Goal: Navigation & Orientation: Find specific page/section

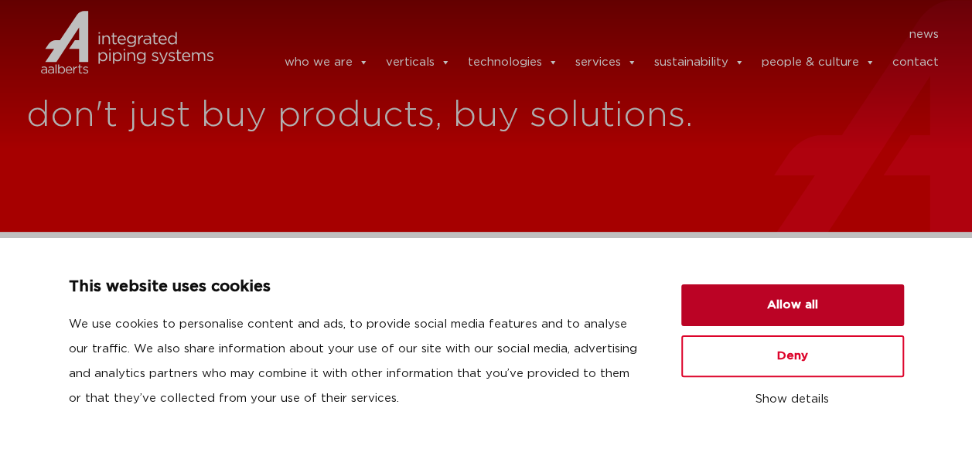
click at [793, 302] on button "Allow all" at bounding box center [792, 306] width 223 height 42
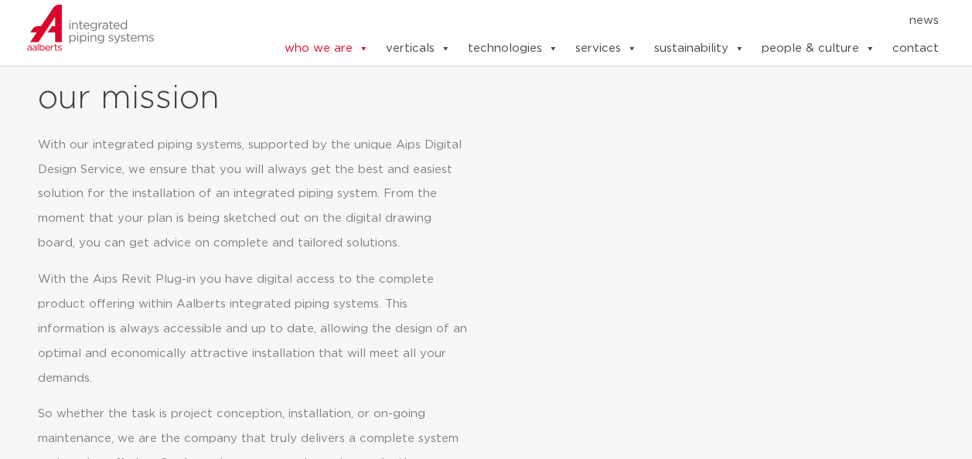
scroll to position [619, 0]
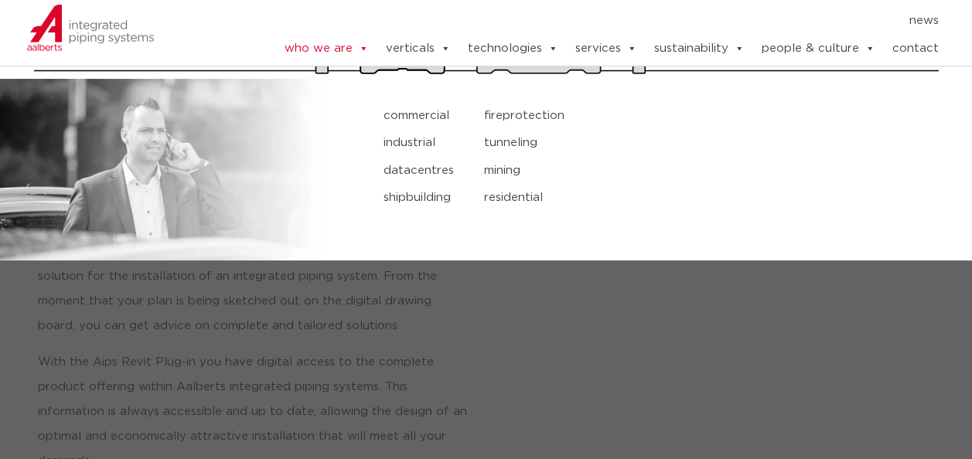
click at [427, 143] on link "industrial" at bounding box center [422, 143] width 77 height 20
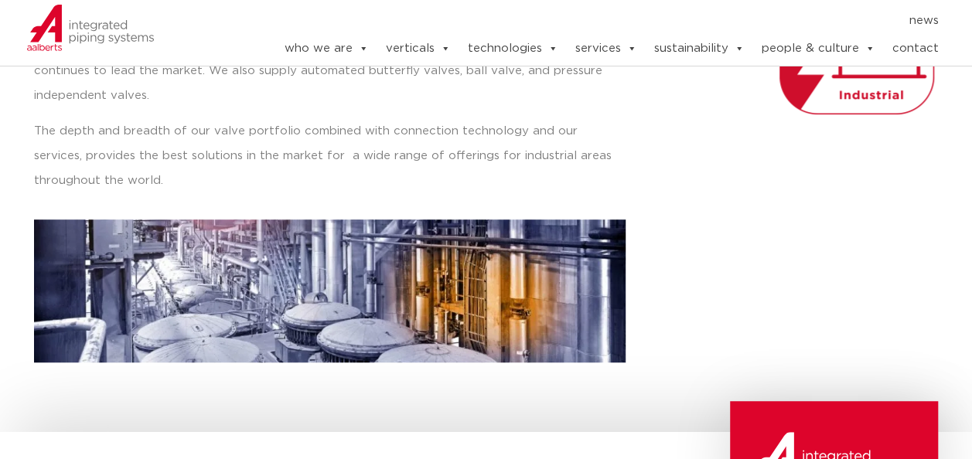
scroll to position [309, 0]
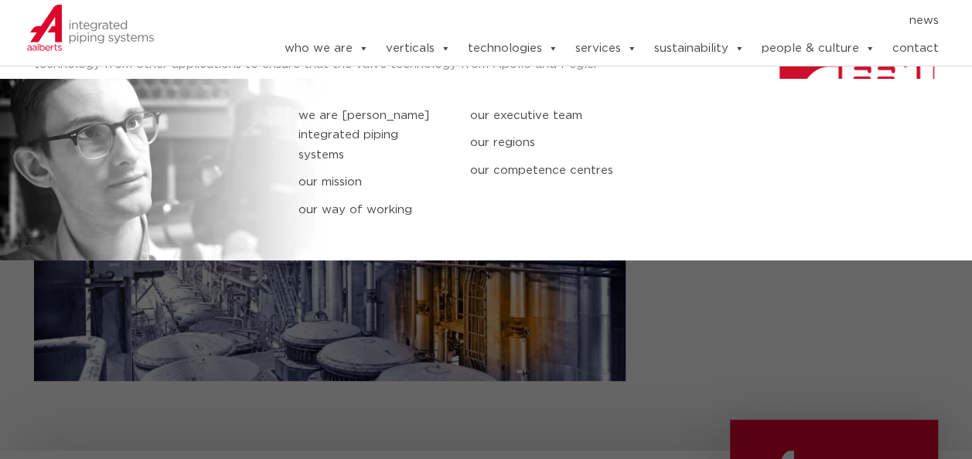
click at [364, 177] on link "our mission" at bounding box center [373, 182] width 148 height 20
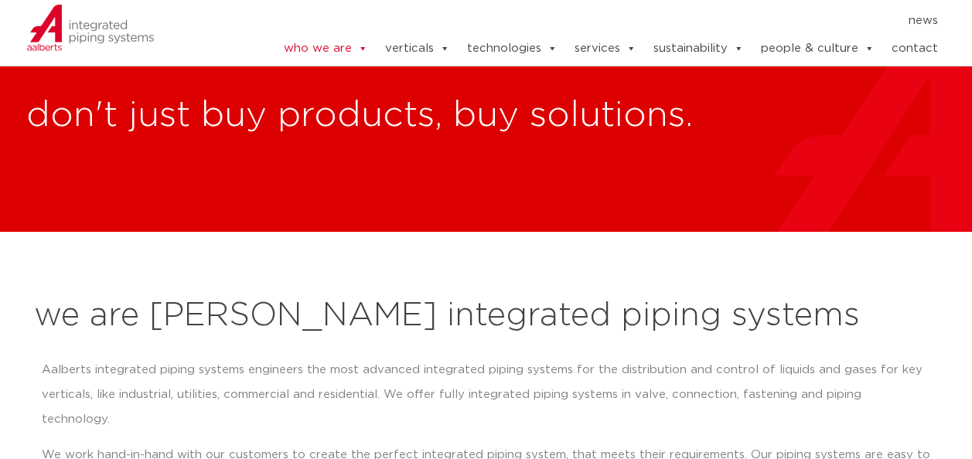
scroll to position [718, 0]
